Goal: Communication & Community: Answer question/provide support

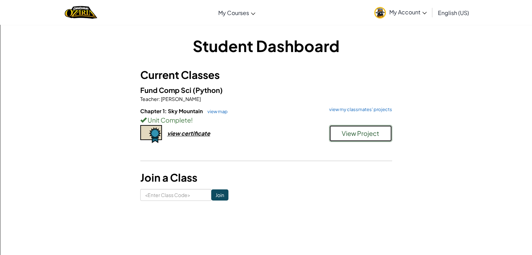
click at [366, 133] on span "View Project" at bounding box center [360, 133] width 37 height 8
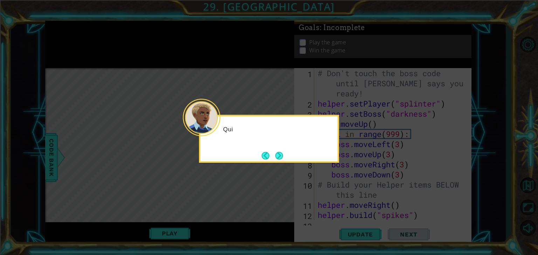
scroll to position [731, 0]
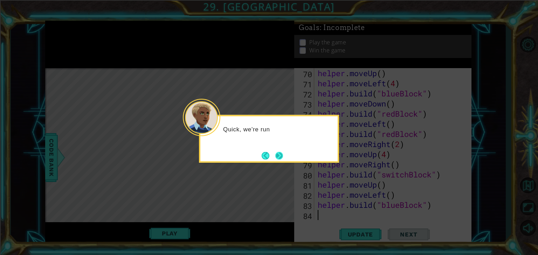
click at [276, 154] on button "Next" at bounding box center [279, 156] width 8 height 8
click at [278, 155] on button "Next" at bounding box center [279, 156] width 8 height 8
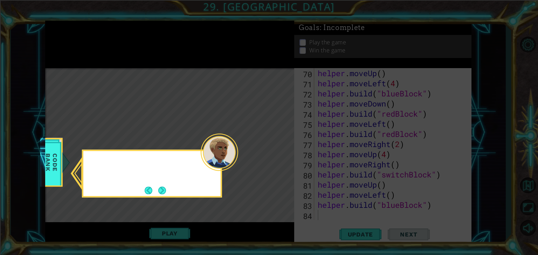
click at [279, 157] on icon at bounding box center [269, 127] width 538 height 255
drag, startPoint x: 279, startPoint y: 157, endPoint x: 217, endPoint y: 185, distance: 67.8
click at [275, 159] on icon at bounding box center [269, 127] width 538 height 255
click at [160, 188] on button "Next" at bounding box center [162, 191] width 8 height 8
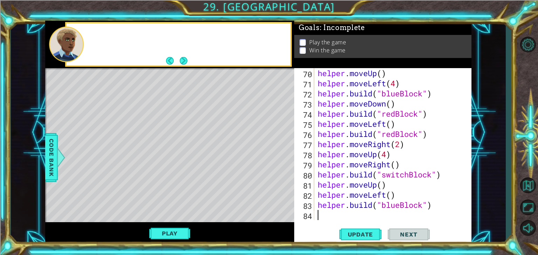
click at [160, 188] on div "Level Map" at bounding box center [206, 171] width 323 height 206
click at [180, 62] on button "Next" at bounding box center [184, 61] width 8 height 8
click at [178, 62] on button "Back" at bounding box center [173, 61] width 14 height 8
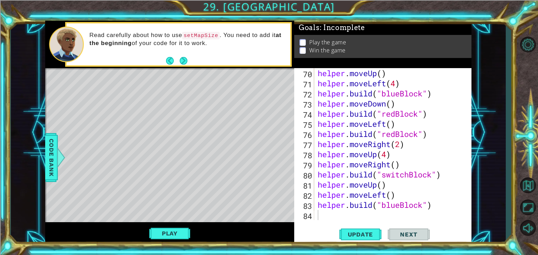
click at [178, 62] on button "Back" at bounding box center [173, 61] width 14 height 8
click at [0, 0] on icon at bounding box center [0, 0] width 0 height 0
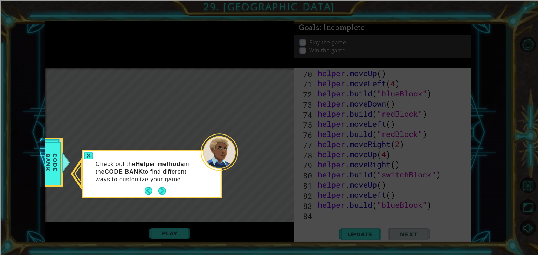
click at [178, 62] on icon at bounding box center [269, 127] width 538 height 255
click at [158, 192] on button "Next" at bounding box center [162, 192] width 8 height 8
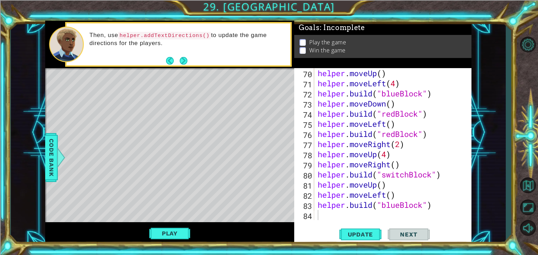
click at [156, 189] on div "Level Map" at bounding box center [206, 171] width 323 height 206
drag, startPoint x: 190, startPoint y: 58, endPoint x: 185, endPoint y: 60, distance: 5.4
click at [185, 60] on div "Then, use helper.addTextDirections() to update the game directions for the play…" at bounding box center [178, 44] width 224 height 42
click at [185, 60] on button "Next" at bounding box center [184, 61] width 8 height 8
click at [184, 61] on button "Next" at bounding box center [183, 60] width 8 height 8
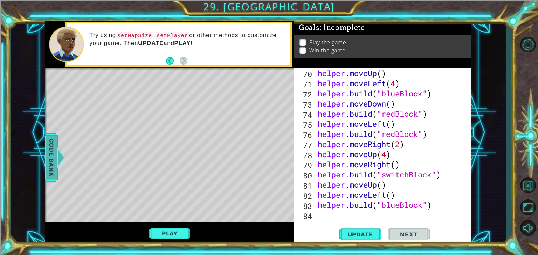
click at [56, 166] on div at bounding box center [60, 157] width 9 height 21
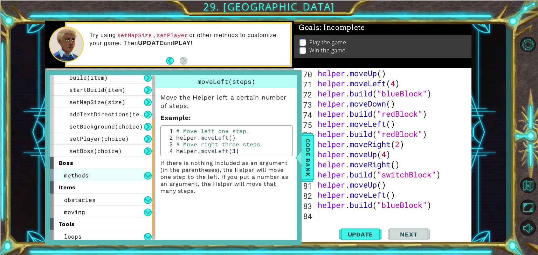
scroll to position [79, 0]
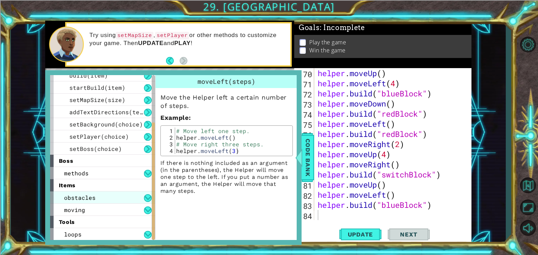
click at [92, 197] on span "obstacles" at bounding box center [79, 197] width 31 height 7
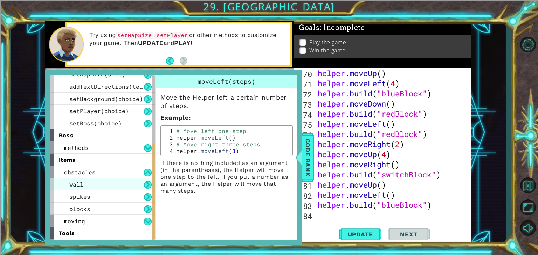
scroll to position [116, 0]
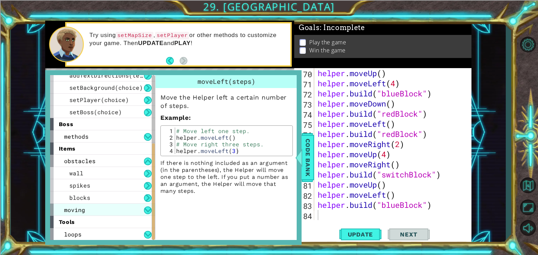
click at [116, 208] on div "moving" at bounding box center [102, 210] width 105 height 12
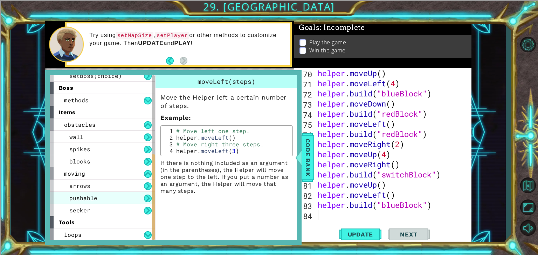
click at [110, 194] on div "pushable" at bounding box center [102, 198] width 105 height 12
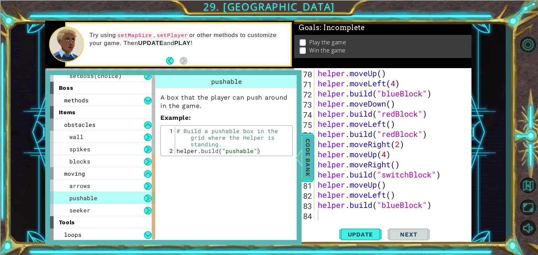
click at [304, 160] on span "Code Bank" at bounding box center [307, 157] width 11 height 43
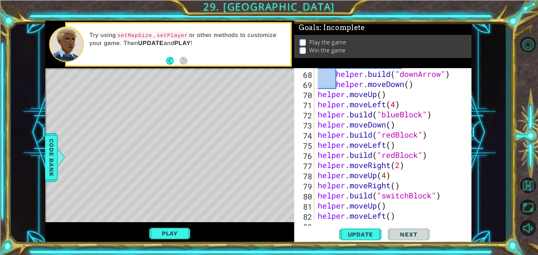
scroll to position [731, 0]
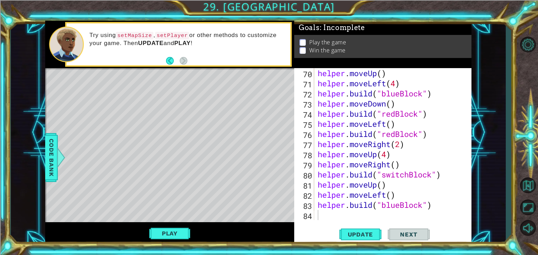
click at [348, 217] on div "helper . moveUp ( ) helper . moveLeft ( 4 ) helper . build ( "blueBlock" ) help…" at bounding box center [392, 154] width 152 height 173
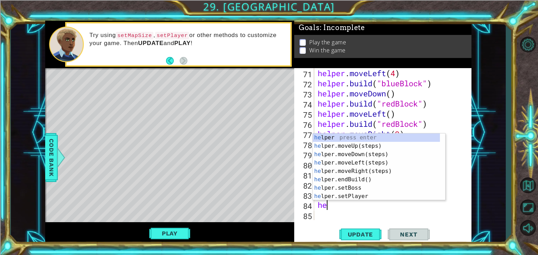
scroll to position [0, 0]
type textarea "help"
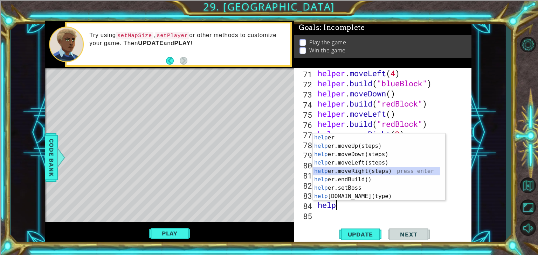
click at [366, 172] on div "help er press enter help er.moveUp(steps) press enter help er.moveDown(steps) p…" at bounding box center [376, 176] width 127 height 84
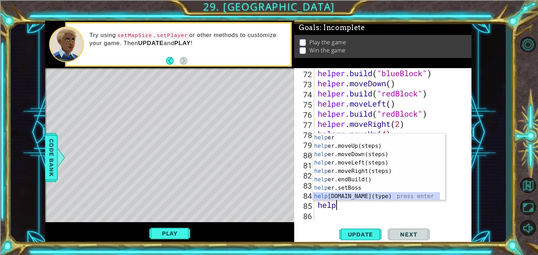
click at [377, 196] on div "help er press enter help er.moveUp(steps) press enter help er.moveDown(steps) p…" at bounding box center [376, 176] width 127 height 84
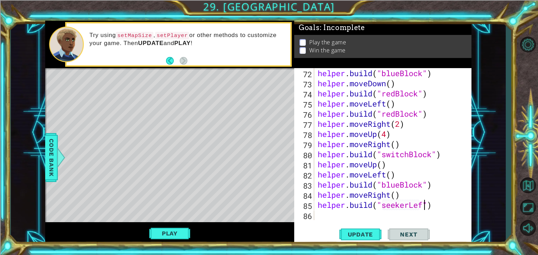
scroll to position [0, 5]
type textarea "[DOMAIN_NAME]("seekerLeft")"
click at [377, 233] on span "Update" at bounding box center [361, 234] width 40 height 7
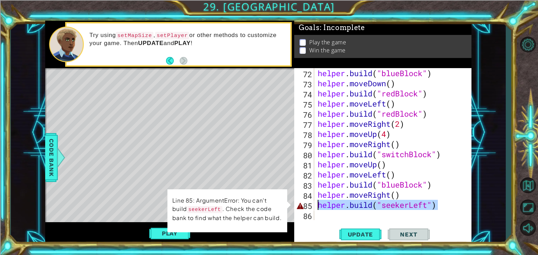
drag, startPoint x: 445, startPoint y: 204, endPoint x: 318, endPoint y: 204, distance: 126.7
click at [318, 204] on div "helper . build ( "blueBlock" ) helper . moveDown ( ) helper . build ( "redBlock…" at bounding box center [392, 154] width 152 height 173
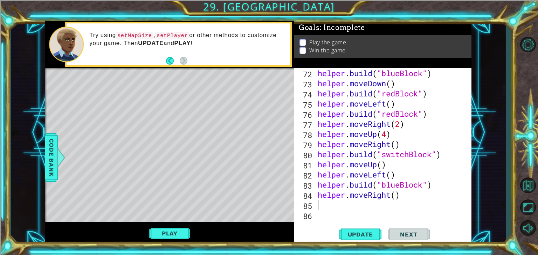
scroll to position [0, 0]
drag, startPoint x: 406, startPoint y: 196, endPoint x: 318, endPoint y: 197, distance: 87.8
click at [318, 197] on div "helper . build ( "blueBlock" ) helper . moveDown ( ) helper . build ( "redBlock…" at bounding box center [392, 154] width 152 height 173
type textarea "helper.moveRight()"
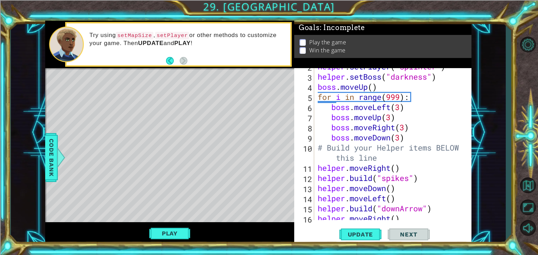
scroll to position [16, 0]
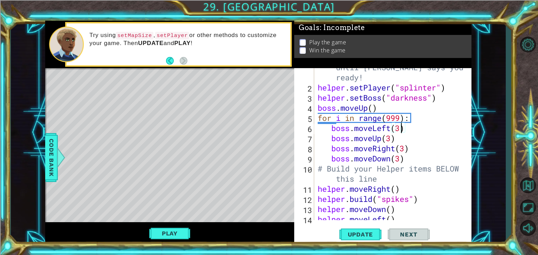
click at [400, 129] on div "# Don't touch the boss code until [PERSON_NAME] says you're ready! helper . set…" at bounding box center [392, 148] width 152 height 193
click at [405, 149] on div "# Don't touch the boss code until [PERSON_NAME] says you're ready! helper . set…" at bounding box center [392, 148] width 152 height 193
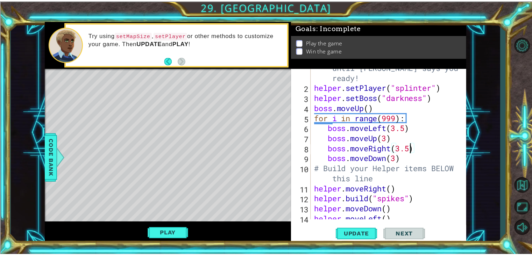
scroll to position [0, 4]
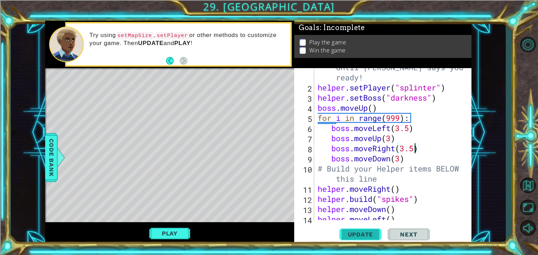
type textarea "boss.moveRight(3.5)"
click at [375, 241] on button "Update" at bounding box center [360, 235] width 42 height 18
click at [373, 236] on span "Update" at bounding box center [361, 234] width 40 height 7
click at [175, 234] on button "Play" at bounding box center [169, 233] width 41 height 13
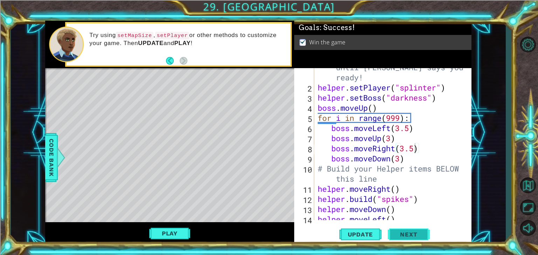
click at [403, 234] on span "Next" at bounding box center [408, 235] width 31 height 7
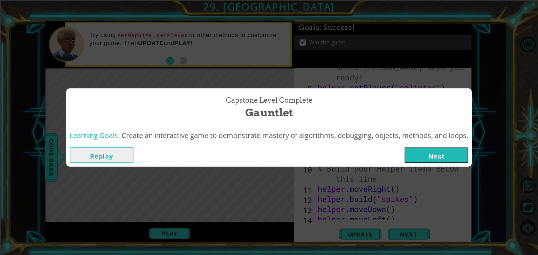
click at [444, 164] on div "Replay Next" at bounding box center [268, 155] width 405 height 23
click at [450, 156] on button "Next" at bounding box center [436, 156] width 64 height 16
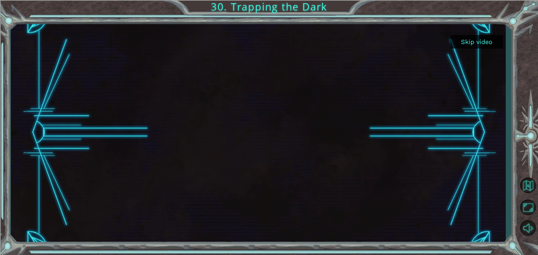
click at [466, 36] on button "Skip video" at bounding box center [476, 42] width 52 height 14
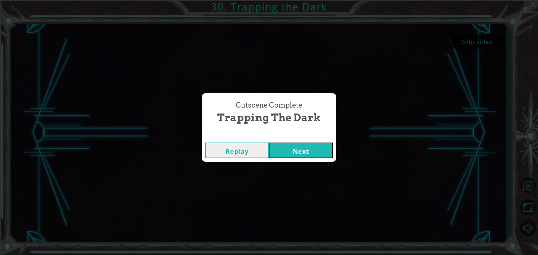
click at [314, 152] on button "Next" at bounding box center [301, 151] width 64 height 16
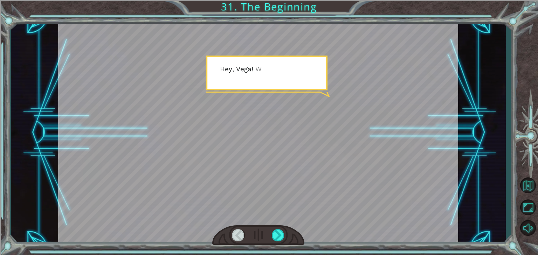
drag, startPoint x: 417, startPoint y: 69, endPoint x: 330, endPoint y: 130, distance: 106.3
click at [385, 98] on div at bounding box center [258, 133] width 400 height 225
drag, startPoint x: 326, startPoint y: 146, endPoint x: 310, endPoint y: 209, distance: 65.4
click at [311, 207] on div at bounding box center [258, 133] width 400 height 225
click at [273, 237] on div at bounding box center [278, 236] width 13 height 12
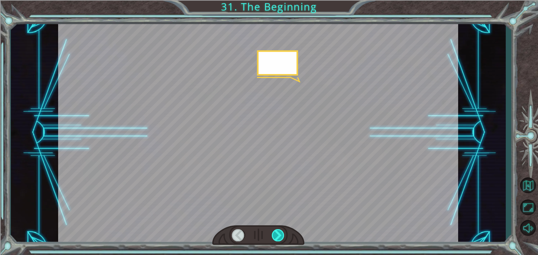
click at [274, 237] on div at bounding box center [278, 236] width 13 height 12
click at [275, 237] on div at bounding box center [278, 236] width 13 height 12
click at [275, 236] on div at bounding box center [278, 236] width 13 height 12
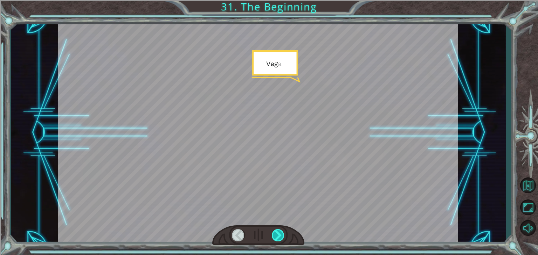
click at [275, 236] on div at bounding box center [278, 236] width 13 height 12
click at [276, 237] on div at bounding box center [278, 236] width 13 height 12
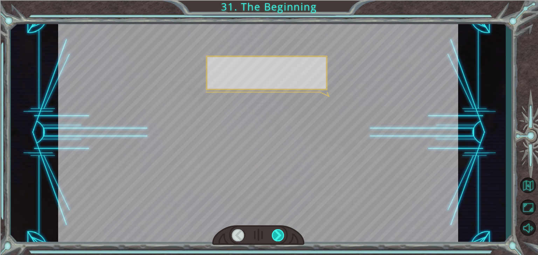
click at [276, 237] on div at bounding box center [278, 236] width 13 height 12
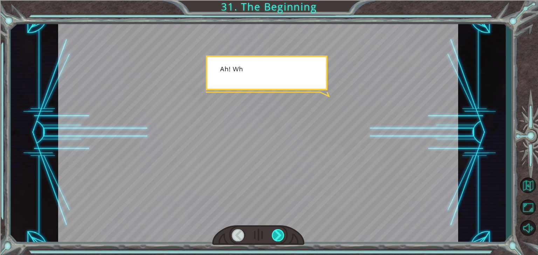
click at [276, 237] on div at bounding box center [278, 236] width 13 height 12
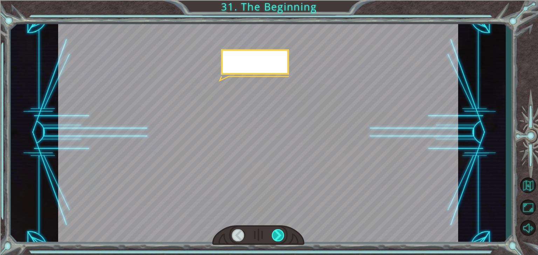
click at [276, 237] on div at bounding box center [278, 236] width 13 height 12
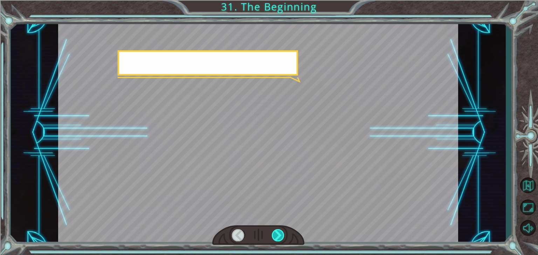
click at [276, 237] on div at bounding box center [278, 236] width 13 height 12
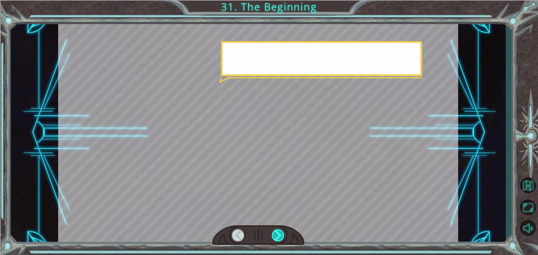
click at [276, 237] on div at bounding box center [278, 236] width 13 height 12
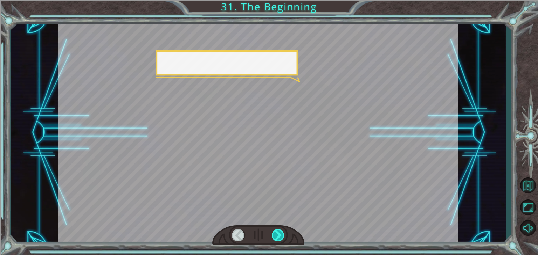
click at [276, 237] on div at bounding box center [278, 236] width 13 height 12
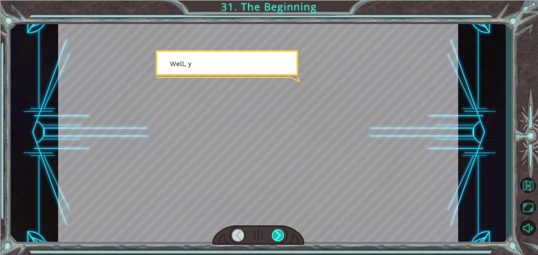
click at [276, 237] on div at bounding box center [278, 236] width 13 height 12
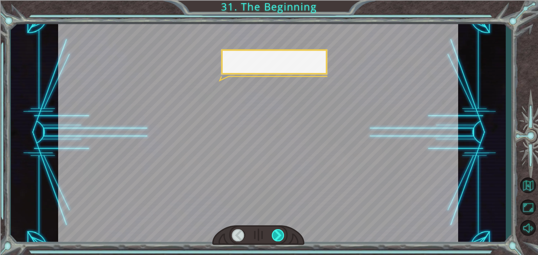
click at [276, 237] on div at bounding box center [278, 236] width 13 height 12
click at [276, 236] on div at bounding box center [278, 236] width 13 height 12
click at [276, 234] on div at bounding box center [278, 236] width 13 height 12
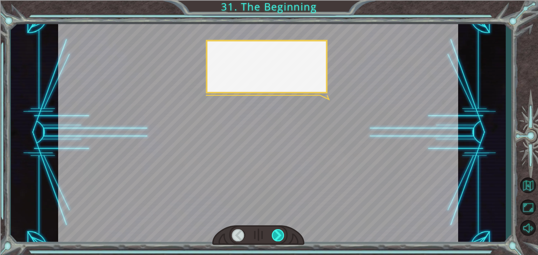
click at [276, 238] on div at bounding box center [278, 236] width 13 height 12
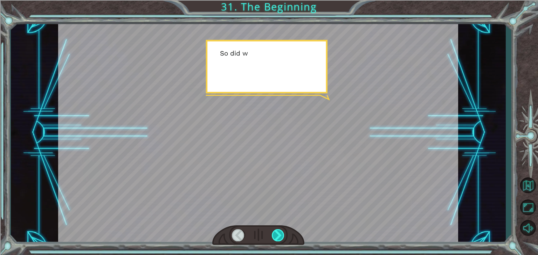
click at [276, 238] on div at bounding box center [278, 236] width 13 height 12
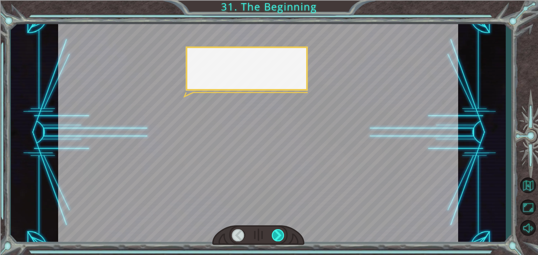
click at [276, 238] on div at bounding box center [278, 236] width 13 height 12
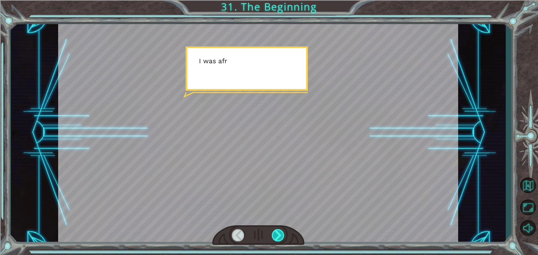
click at [276, 238] on div at bounding box center [278, 236] width 13 height 12
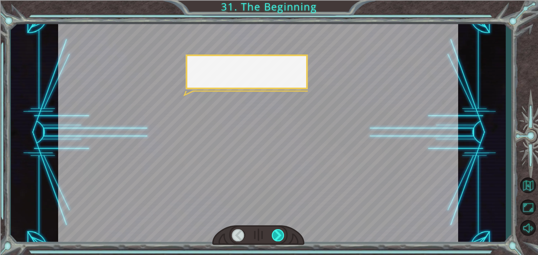
click at [276, 238] on div at bounding box center [278, 236] width 13 height 12
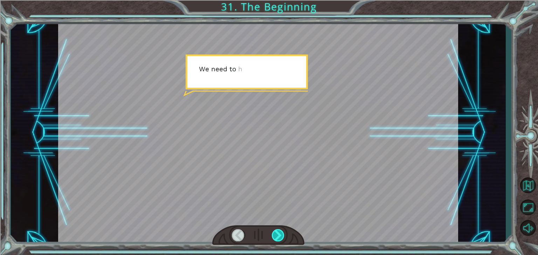
click at [276, 236] on div at bounding box center [278, 236] width 13 height 12
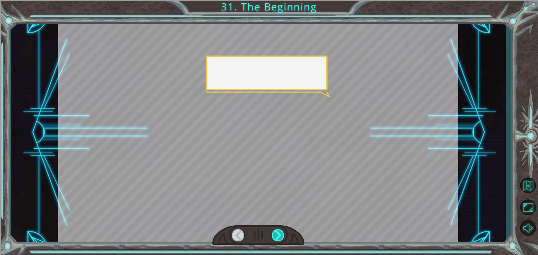
click at [276, 236] on div at bounding box center [278, 236] width 13 height 12
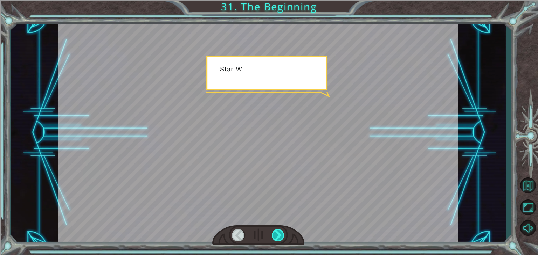
click at [276, 236] on div at bounding box center [278, 236] width 13 height 12
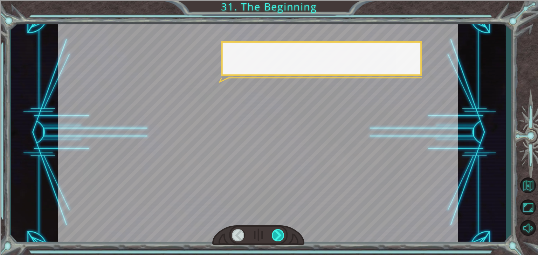
click at [276, 236] on div at bounding box center [278, 236] width 13 height 12
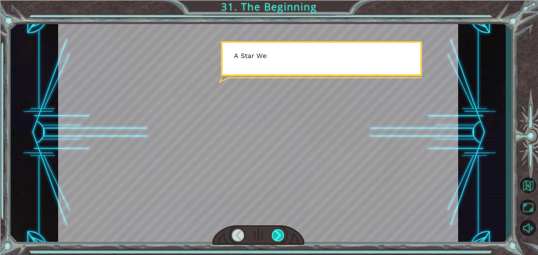
click at [276, 236] on div at bounding box center [278, 236] width 13 height 12
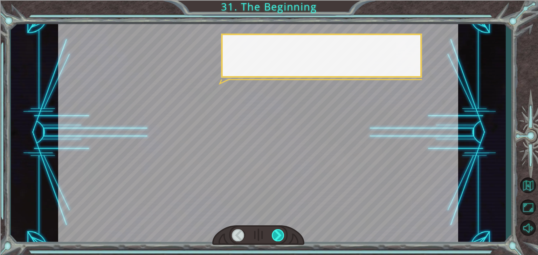
click at [276, 236] on div at bounding box center [278, 236] width 13 height 12
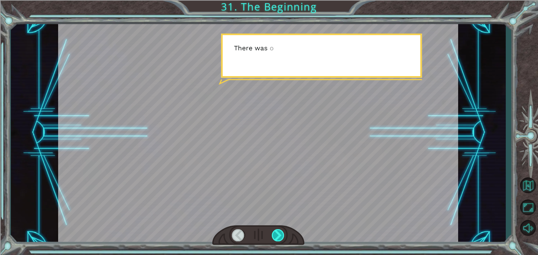
click at [276, 236] on div at bounding box center [278, 236] width 13 height 12
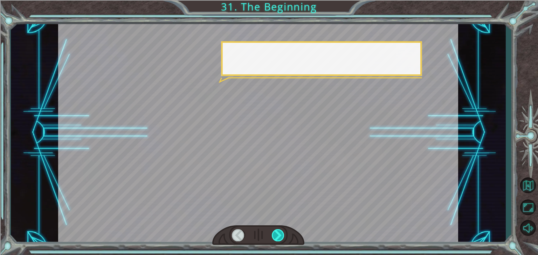
click at [276, 236] on div at bounding box center [278, 236] width 13 height 12
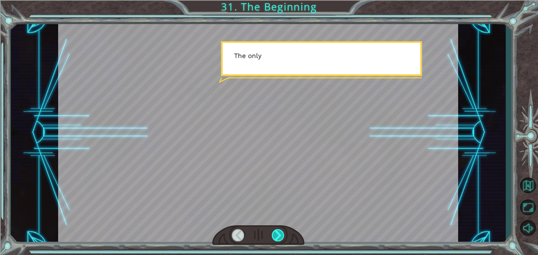
click at [276, 236] on div at bounding box center [278, 236] width 13 height 12
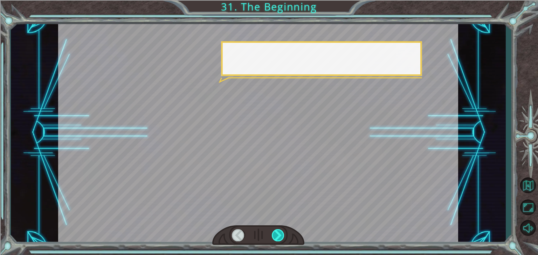
click at [276, 236] on div at bounding box center [278, 236] width 13 height 12
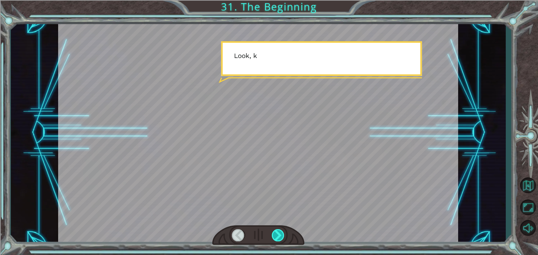
click at [276, 236] on div at bounding box center [278, 236] width 13 height 12
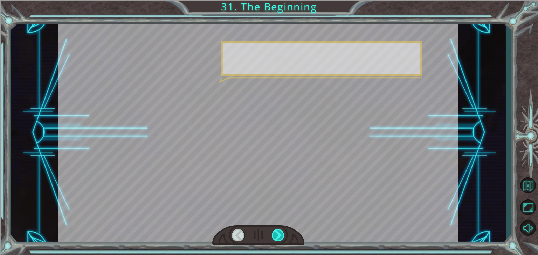
click at [275, 236] on div at bounding box center [278, 236] width 13 height 12
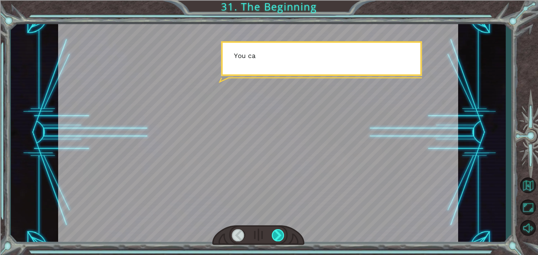
click at [275, 236] on div at bounding box center [278, 236] width 13 height 12
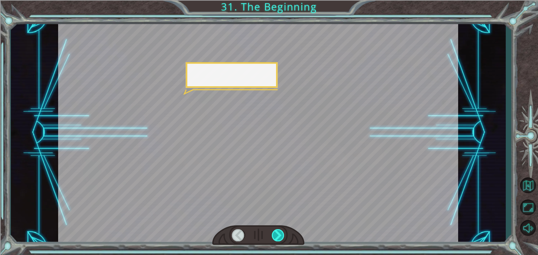
click at [275, 237] on div at bounding box center [278, 236] width 13 height 12
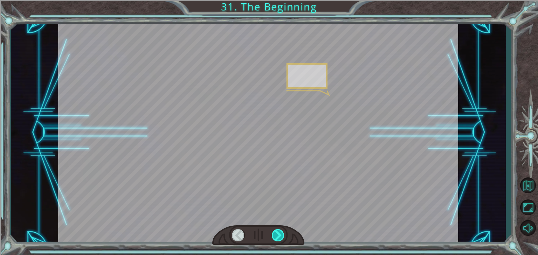
click at [275, 237] on div at bounding box center [278, 236] width 13 height 12
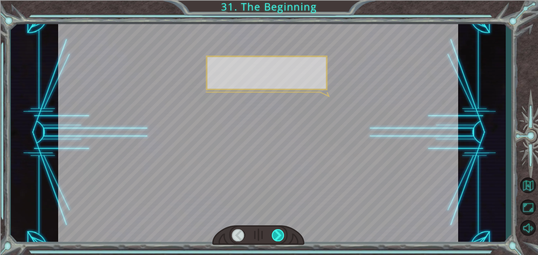
click at [275, 237] on div at bounding box center [278, 236] width 13 height 12
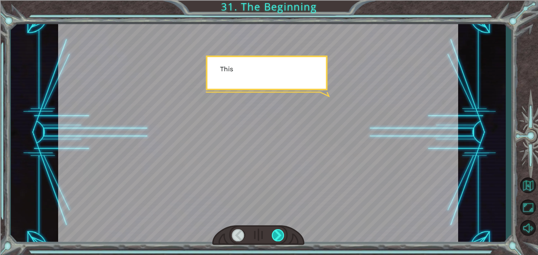
click at [275, 237] on div at bounding box center [278, 236] width 13 height 12
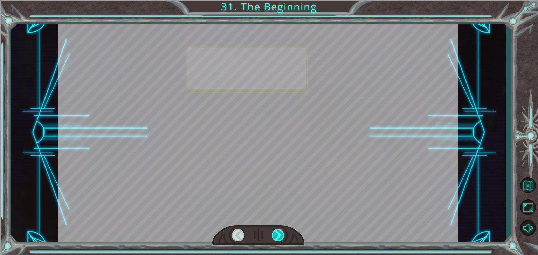
click at [275, 237] on div at bounding box center [278, 236] width 13 height 12
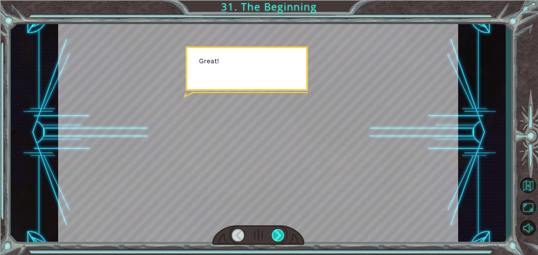
click at [275, 237] on div at bounding box center [278, 236] width 13 height 12
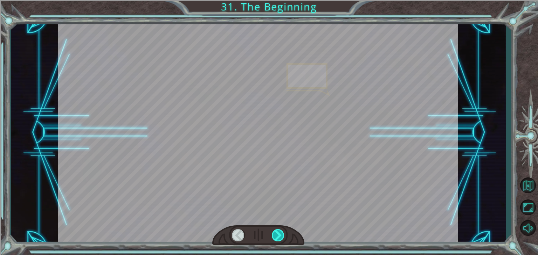
click at [275, 237] on div at bounding box center [278, 236] width 13 height 12
click at [275, 234] on div at bounding box center [278, 236] width 13 height 12
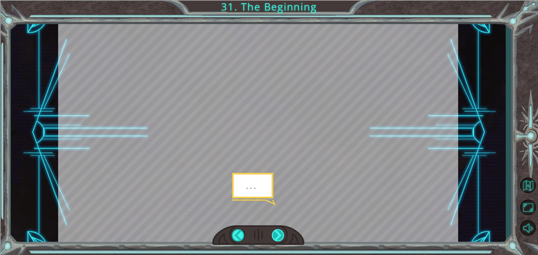
click at [275, 234] on div at bounding box center [278, 236] width 13 height 12
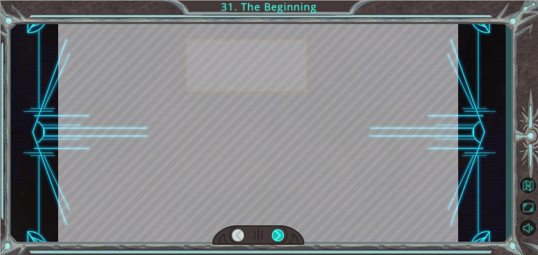
click at [275, 234] on div at bounding box center [278, 236] width 13 height 12
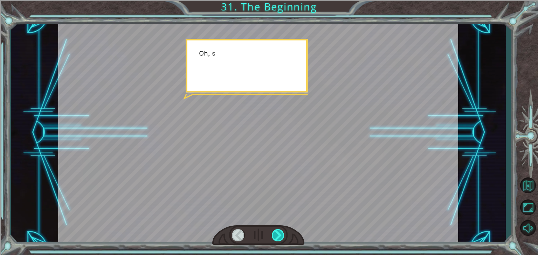
click at [275, 234] on div at bounding box center [278, 236] width 13 height 12
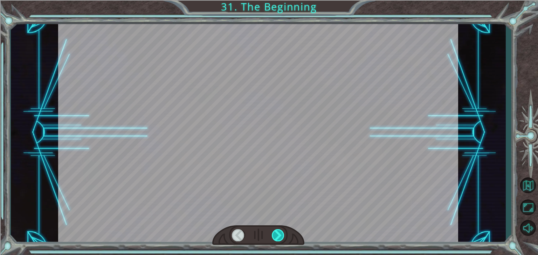
click at [275, 234] on div at bounding box center [278, 236] width 13 height 12
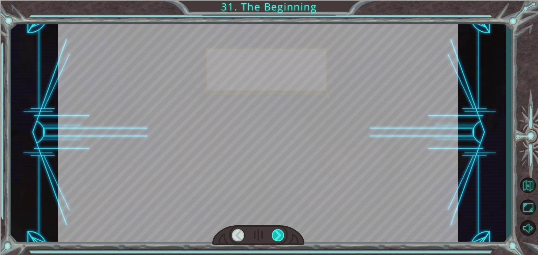
click at [275, 234] on div at bounding box center [278, 236] width 13 height 12
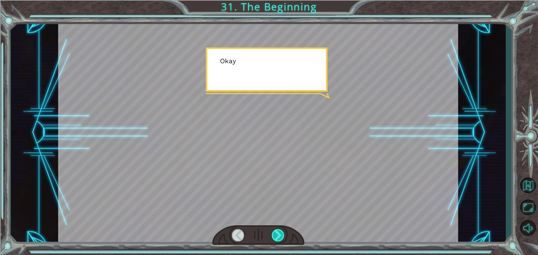
click at [275, 234] on div at bounding box center [278, 236] width 13 height 12
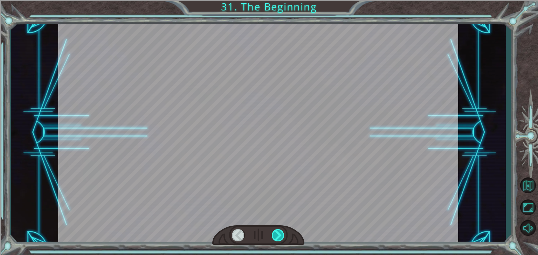
click at [275, 234] on div at bounding box center [278, 236] width 13 height 12
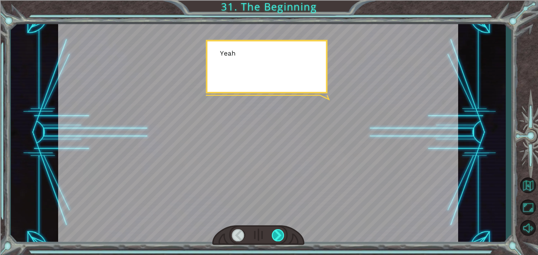
click at [275, 234] on div at bounding box center [278, 236] width 13 height 12
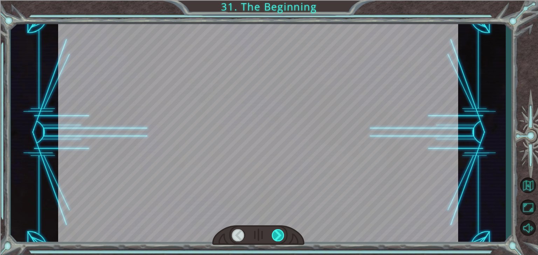
click at [275, 234] on div at bounding box center [278, 236] width 13 height 12
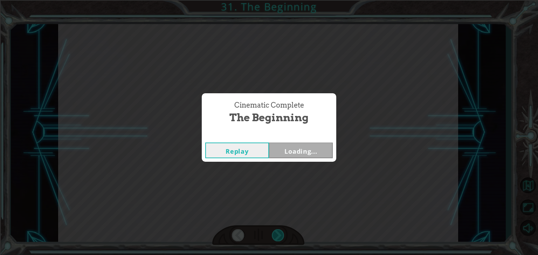
click at [275, 234] on div "Cinematic Complete The Beginning Replay Loading..." at bounding box center [269, 127] width 538 height 255
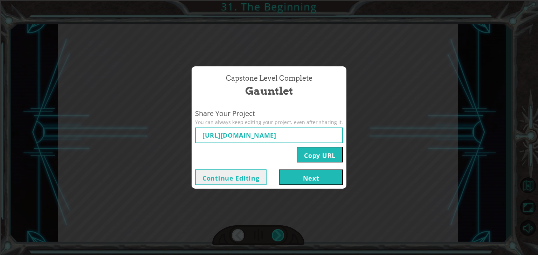
click at [275, 234] on div "Capstone Level Complete Gauntlet Share Your Project You can always keep editing…" at bounding box center [269, 127] width 538 height 255
type input "[URL][DOMAIN_NAME]"
click at [303, 181] on button "Next" at bounding box center [311, 178] width 64 height 16
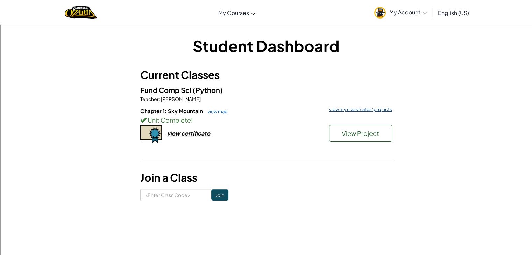
click at [379, 112] on link "view my classmates' projects" at bounding box center [359, 109] width 66 height 5
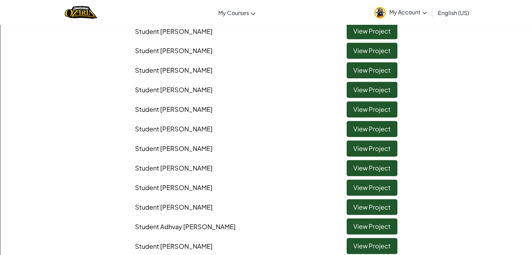
scroll to position [700, 0]
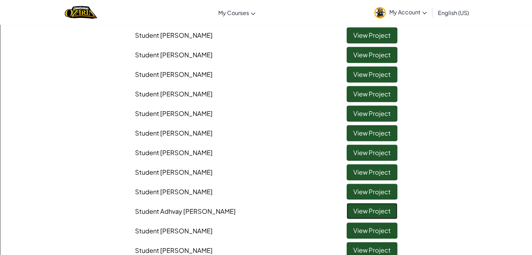
click at [361, 211] on link "View Project" at bounding box center [372, 211] width 51 height 16
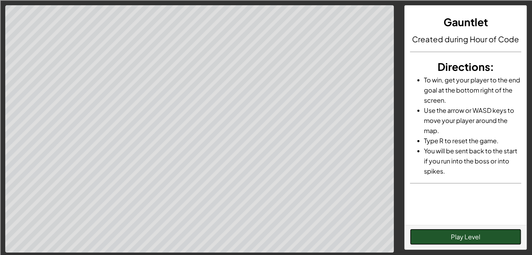
click at [480, 240] on button "Play Level" at bounding box center [465, 237] width 111 height 16
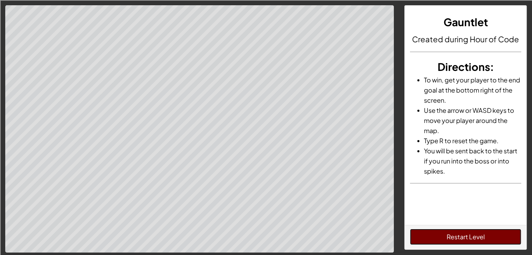
click at [438, 239] on button "Restart Level" at bounding box center [465, 237] width 111 height 16
click at [449, 236] on button "Restart Level" at bounding box center [465, 237] width 111 height 16
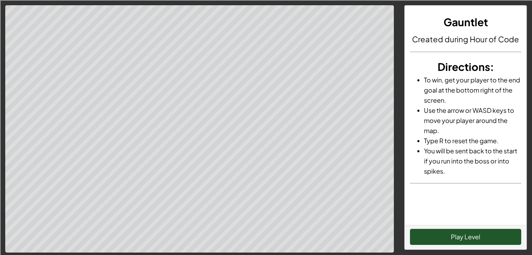
drag, startPoint x: 453, startPoint y: 229, endPoint x: 454, endPoint y: 224, distance: 4.2
click at [454, 225] on div "Play Level" at bounding box center [466, 237] width 122 height 24
click at [452, 227] on div "Play Level" at bounding box center [466, 237] width 122 height 24
click at [462, 240] on button "Play Level" at bounding box center [465, 237] width 111 height 16
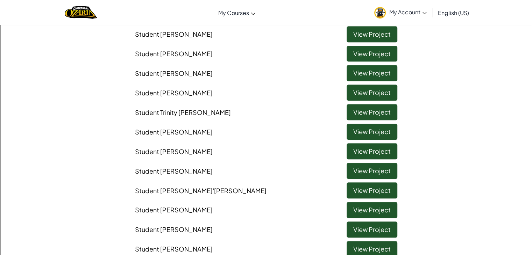
scroll to position [560, 0]
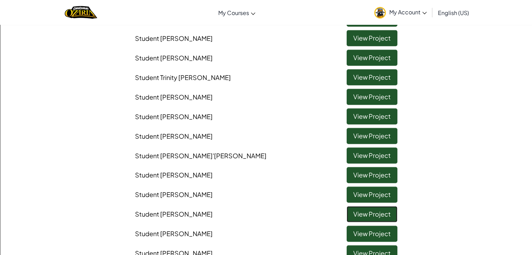
click at [351, 216] on link "View Project" at bounding box center [372, 214] width 51 height 16
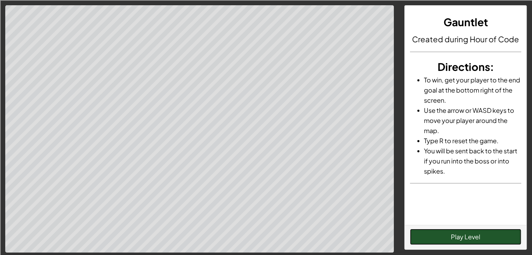
click at [468, 234] on button "Play Level" at bounding box center [465, 237] width 111 height 16
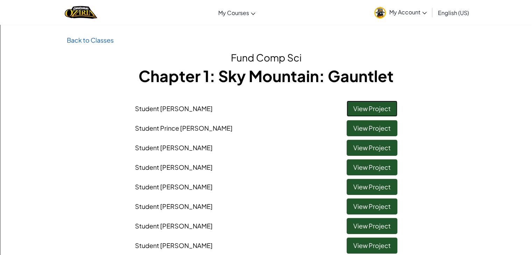
click at [360, 110] on link "View Project" at bounding box center [372, 109] width 51 height 16
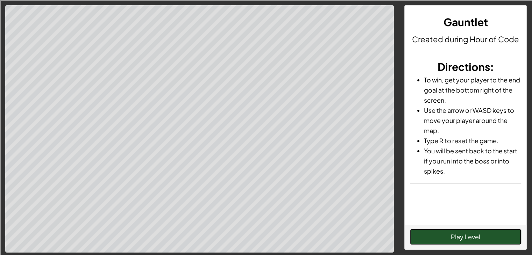
click at [471, 236] on button "Play Level" at bounding box center [465, 237] width 111 height 16
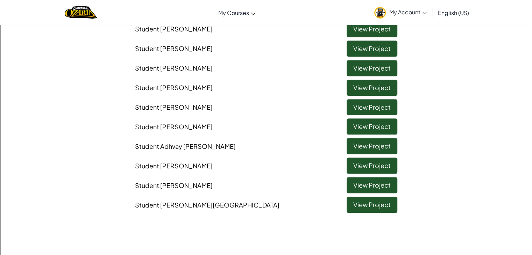
scroll to position [820, 0]
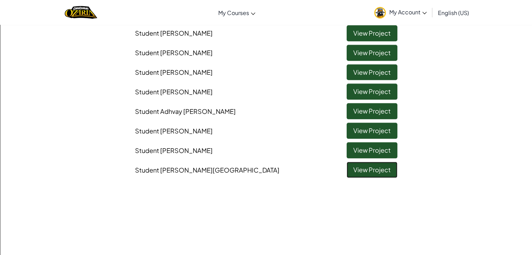
click at [352, 166] on link "View Project" at bounding box center [372, 170] width 51 height 16
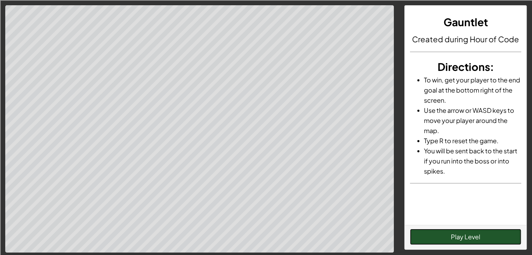
click at [457, 241] on button "Play Level" at bounding box center [465, 237] width 111 height 16
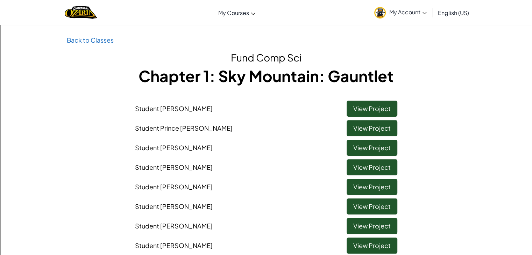
drag, startPoint x: 11, startPoint y: 144, endPoint x: 0, endPoint y: 192, distance: 49.5
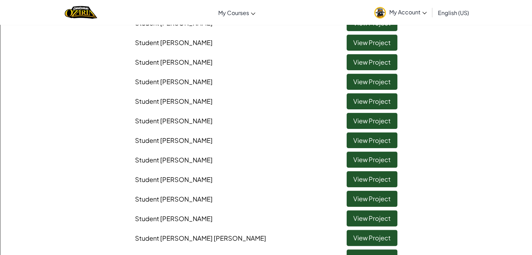
drag, startPoint x: 255, startPoint y: 272, endPoint x: 266, endPoint y: 272, distance: 10.5
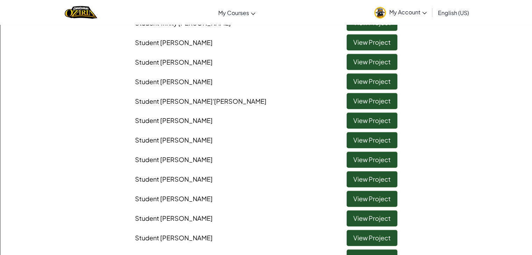
scroll to position [615, 0]
click at [361, 156] on link "View Project" at bounding box center [372, 160] width 51 height 16
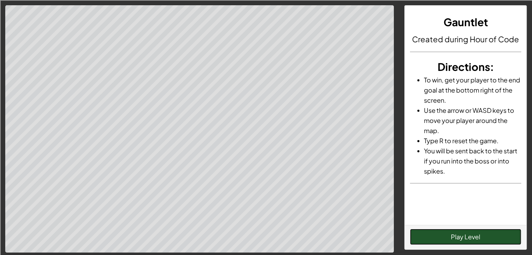
click at [469, 240] on button "Play Level" at bounding box center [465, 237] width 111 height 16
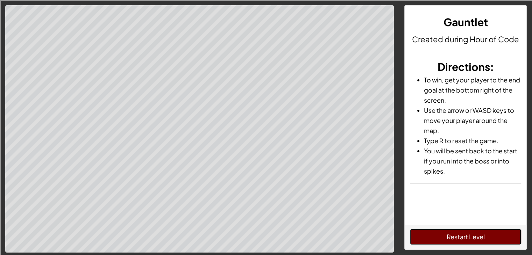
click at [452, 238] on button "Restart Level" at bounding box center [465, 237] width 111 height 16
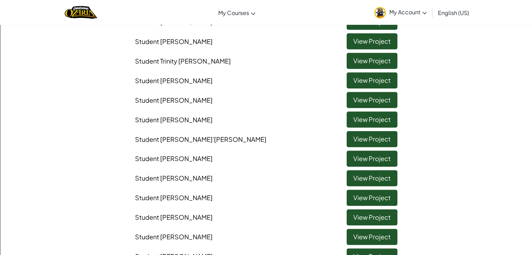
scroll to position [560, 0]
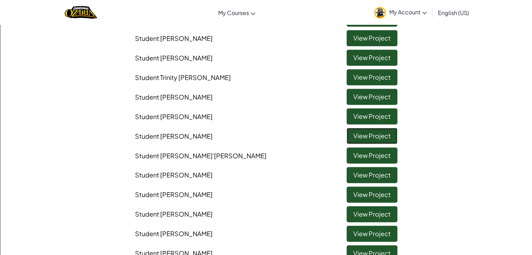
click at [359, 136] on link "View Project" at bounding box center [372, 136] width 51 height 16
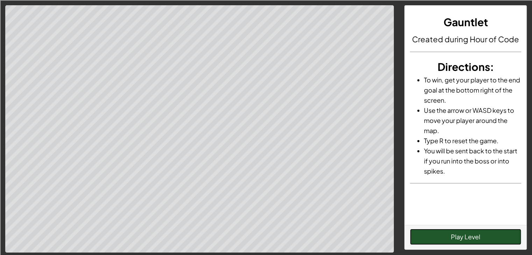
click at [468, 241] on button "Play Level" at bounding box center [465, 237] width 111 height 16
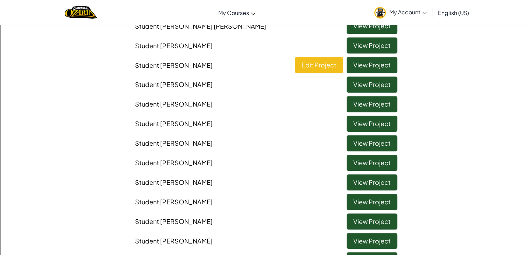
scroll to position [350, 0]
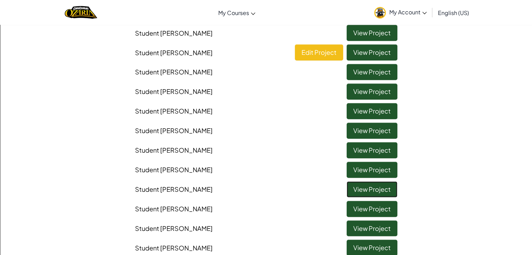
click at [380, 191] on link "View Project" at bounding box center [372, 190] width 51 height 16
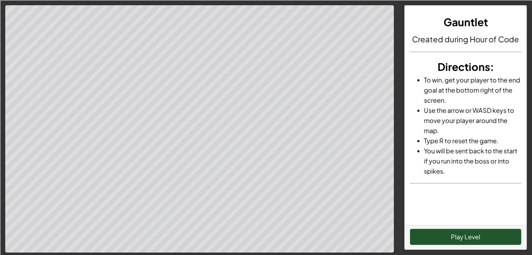
click at [452, 227] on div "Play Level" at bounding box center [466, 237] width 122 height 24
click at [456, 236] on button "Play Level" at bounding box center [465, 237] width 111 height 16
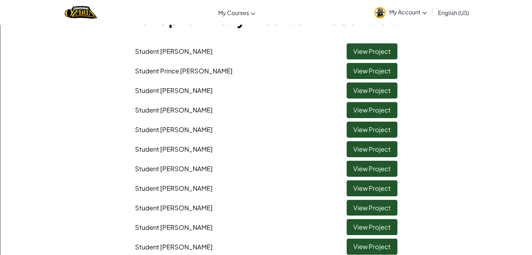
scroll to position [70, 0]
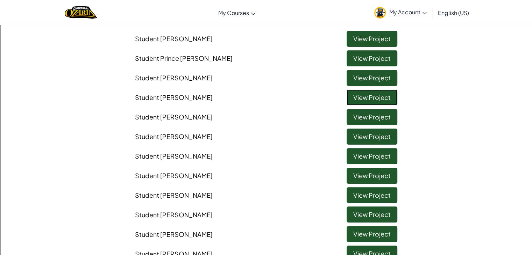
click at [362, 103] on link "View Project" at bounding box center [372, 98] width 51 height 16
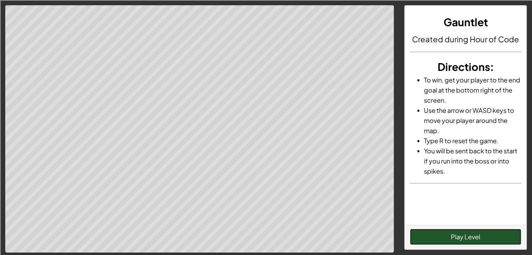
click at [507, 238] on button "Play Level" at bounding box center [465, 237] width 111 height 16
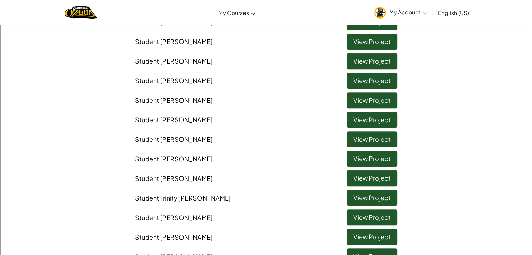
scroll to position [455, 0]
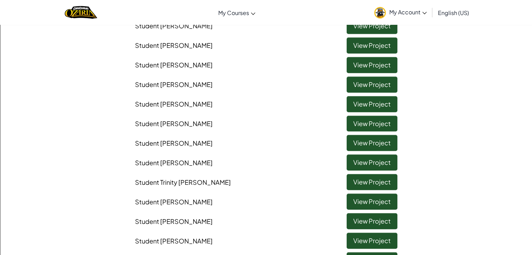
click at [349, 210] on li "Student Brianna Mathew View Project" at bounding box center [266, 220] width 273 height 20
click at [362, 199] on link "View Project" at bounding box center [372, 202] width 51 height 16
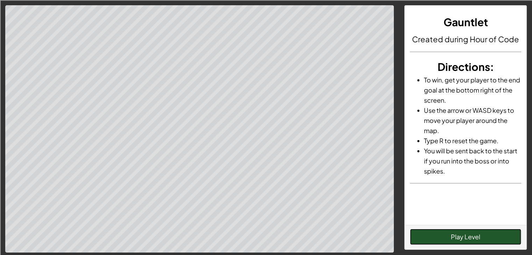
click at [430, 237] on button "Play Level" at bounding box center [465, 237] width 111 height 16
